Goal: Navigation & Orientation: Find specific page/section

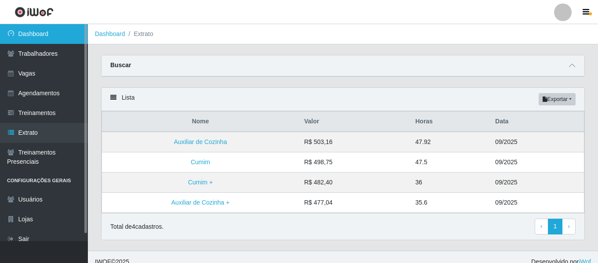
click at [22, 31] on link "Dashboard" at bounding box center [44, 34] width 88 height 20
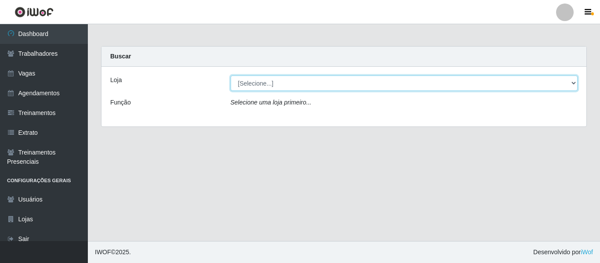
click at [306, 80] on select "[Selecione...] Mister Burg" at bounding box center [405, 83] width 348 height 15
select select "535"
click at [231, 76] on select "[Selecione...] Mister Burg" at bounding box center [405, 83] width 348 height 15
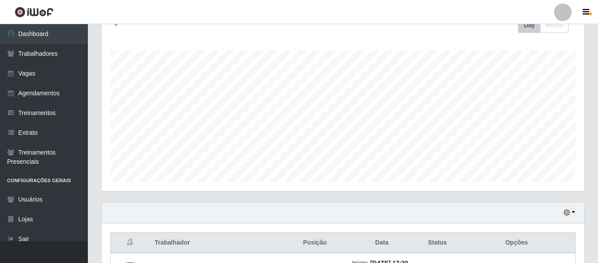
scroll to position [255, 0]
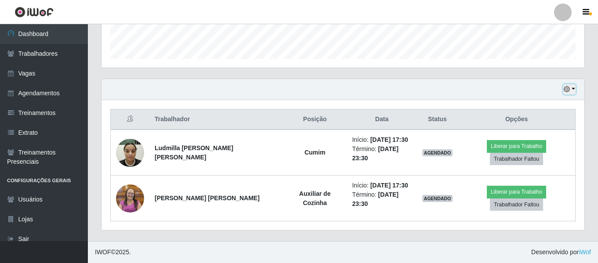
click at [567, 89] on icon "button" at bounding box center [567, 89] width 6 height 6
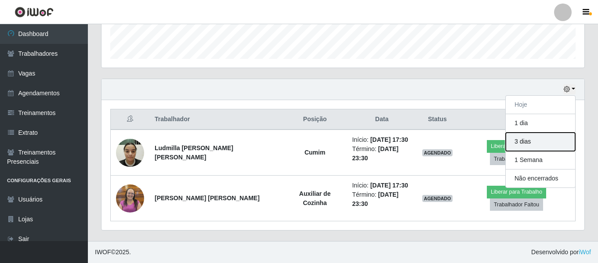
click at [532, 142] on button "3 dias" at bounding box center [540, 142] width 69 height 18
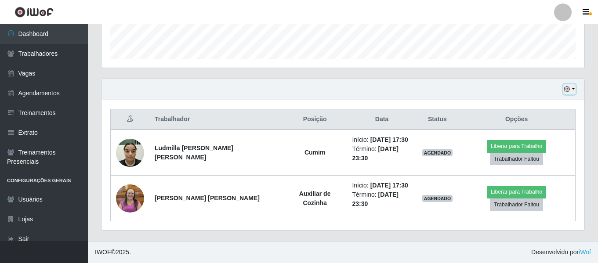
click at [569, 92] on icon "button" at bounding box center [567, 89] width 6 height 6
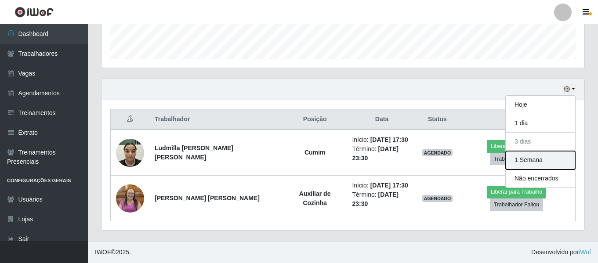
click at [532, 155] on button "1 Semana" at bounding box center [540, 160] width 69 height 18
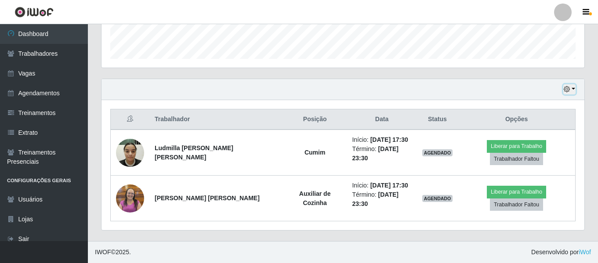
click at [569, 86] on button "button" at bounding box center [569, 89] width 12 height 10
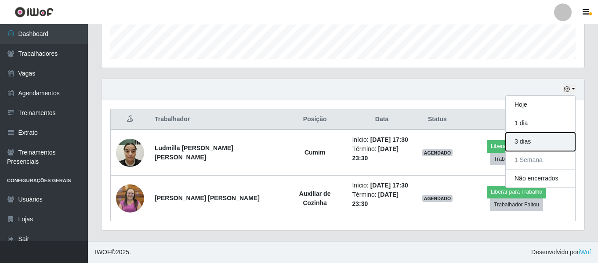
click at [531, 141] on button "3 dias" at bounding box center [540, 142] width 69 height 18
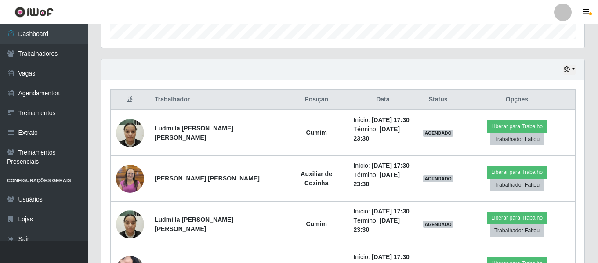
scroll to position [222, 0]
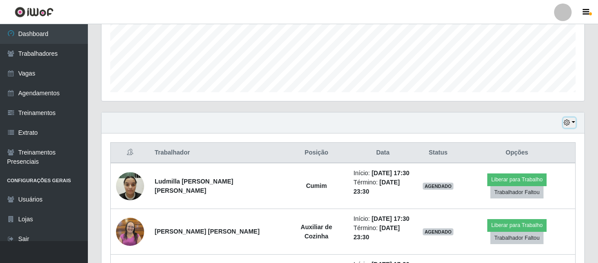
click at [568, 118] on button "button" at bounding box center [569, 123] width 12 height 10
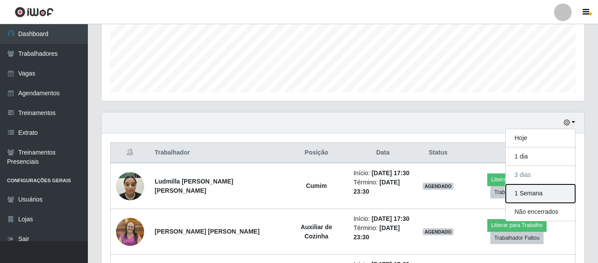
click at [538, 195] on button "1 Semana" at bounding box center [540, 194] width 69 height 18
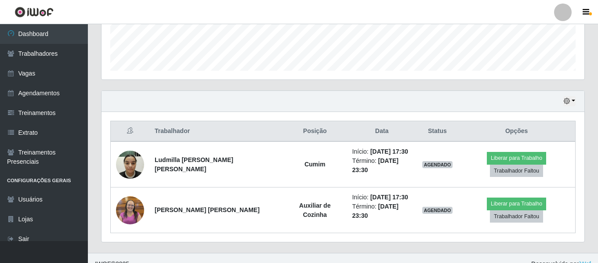
scroll to position [255, 0]
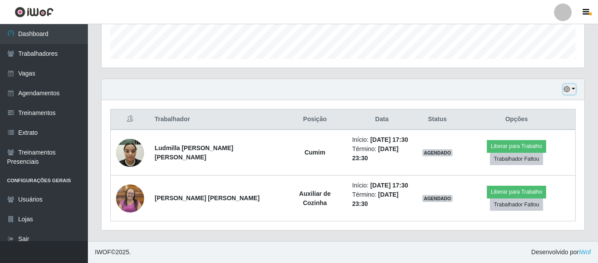
click at [570, 91] on icon "button" at bounding box center [567, 89] width 6 height 6
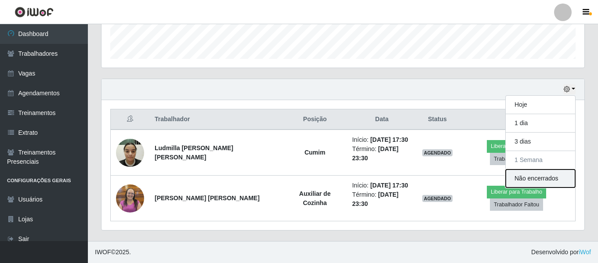
click at [547, 180] on button "Não encerrados" at bounding box center [540, 179] width 69 height 18
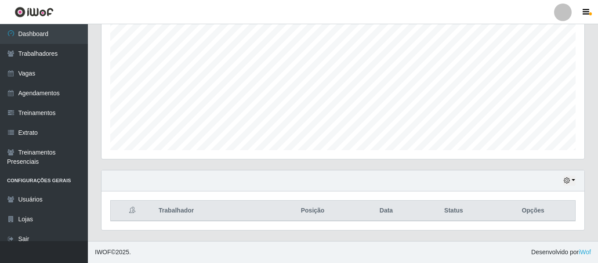
scroll to position [164, 0]
click at [568, 180] on icon "button" at bounding box center [567, 181] width 6 height 6
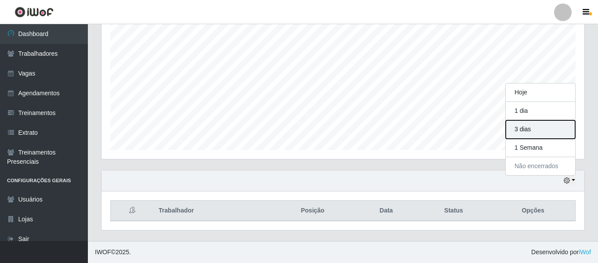
click at [529, 129] on button "3 dias" at bounding box center [540, 129] width 69 height 18
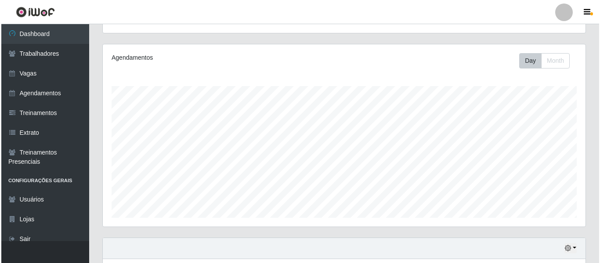
scroll to position [0, 0]
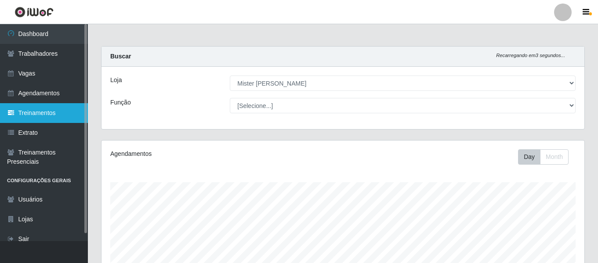
click at [45, 117] on link "Treinamentos" at bounding box center [44, 113] width 88 height 20
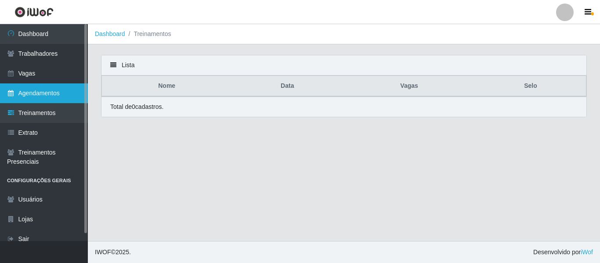
click at [44, 91] on link "Agendamentos" at bounding box center [44, 93] width 88 height 20
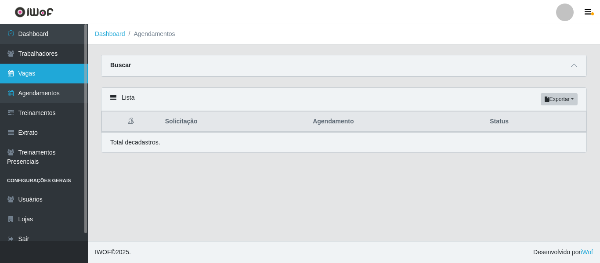
click at [40, 72] on link "Vagas" at bounding box center [44, 74] width 88 height 20
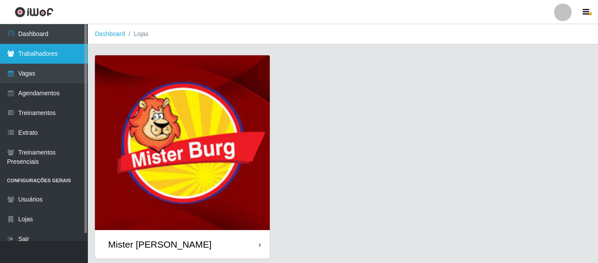
click at [32, 58] on link "Trabalhadores" at bounding box center [44, 54] width 88 height 20
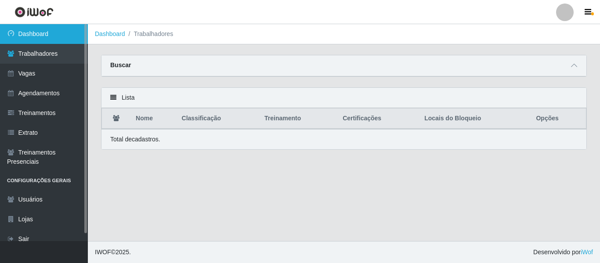
click at [22, 36] on link "Dashboard" at bounding box center [44, 34] width 88 height 20
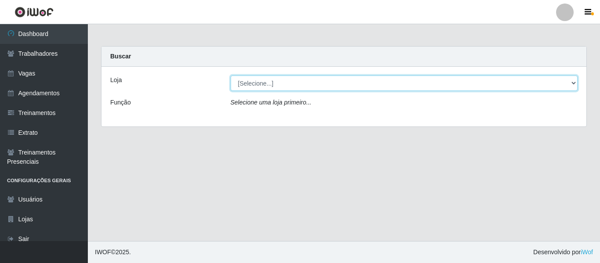
click at [283, 88] on select "[Selecione...] Mister Burg" at bounding box center [405, 83] width 348 height 15
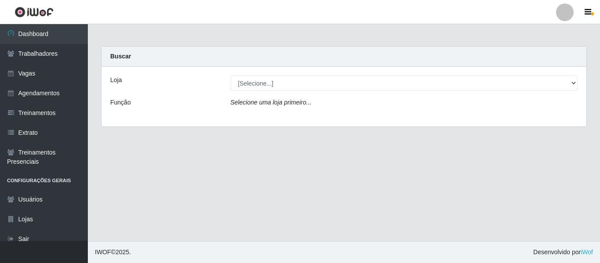
click at [256, 214] on main "Carregando... Buscar Loja [Selecione...] Mister Burg Função Selecione uma loja …" at bounding box center [344, 132] width 512 height 217
